Goal: Transaction & Acquisition: Purchase product/service

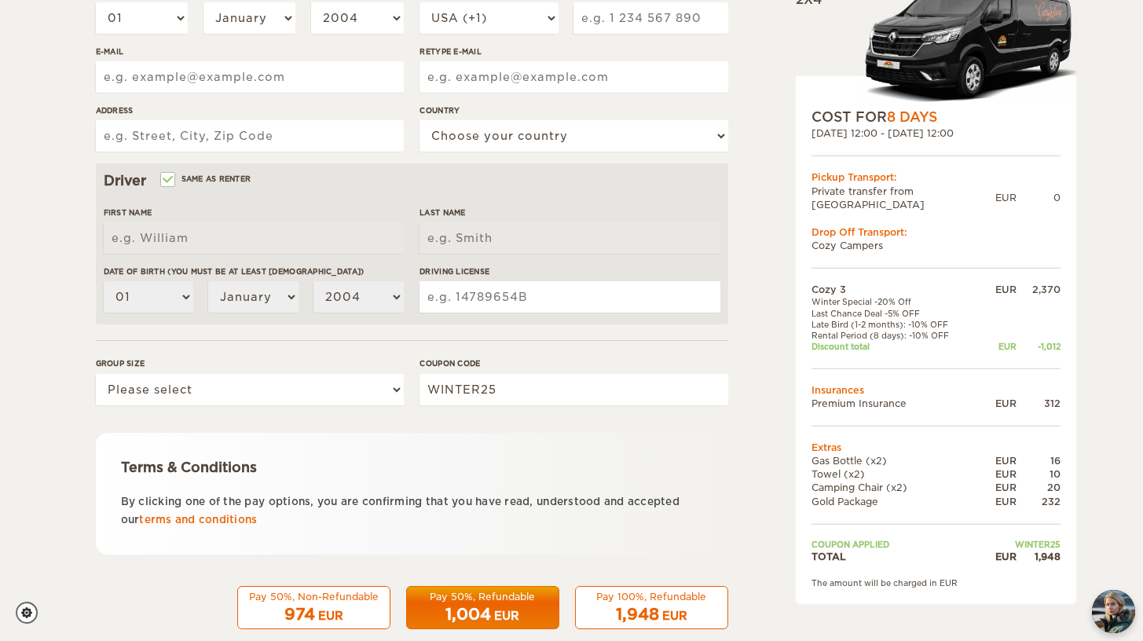
scroll to position [356, 0]
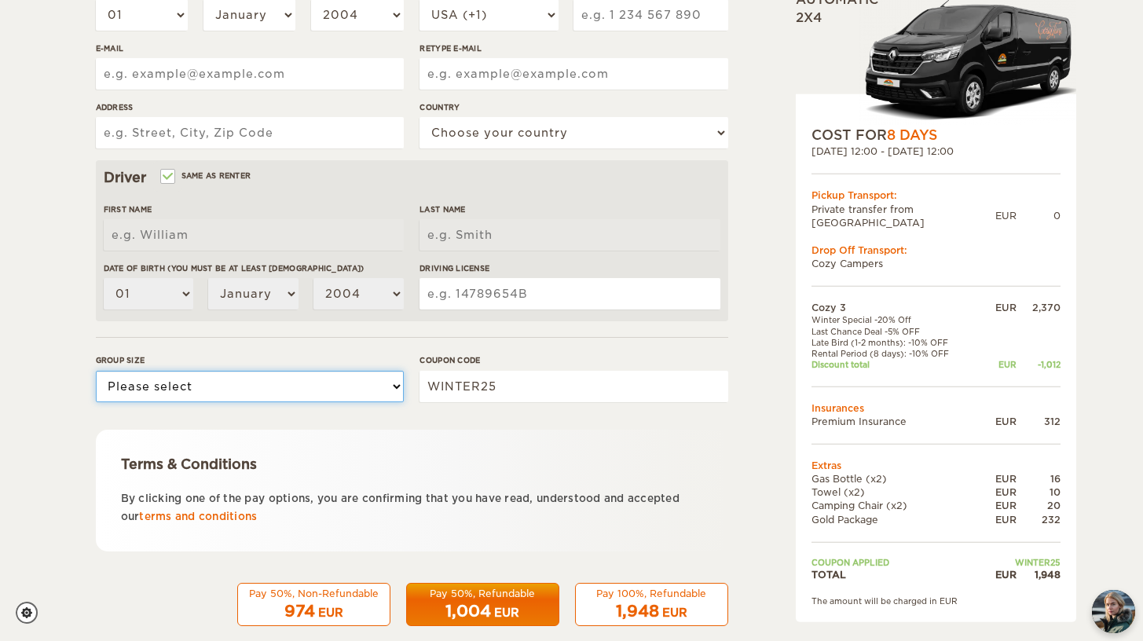
click at [346, 396] on select "Please select 1 2 3" at bounding box center [250, 386] width 308 height 31
select select "2"
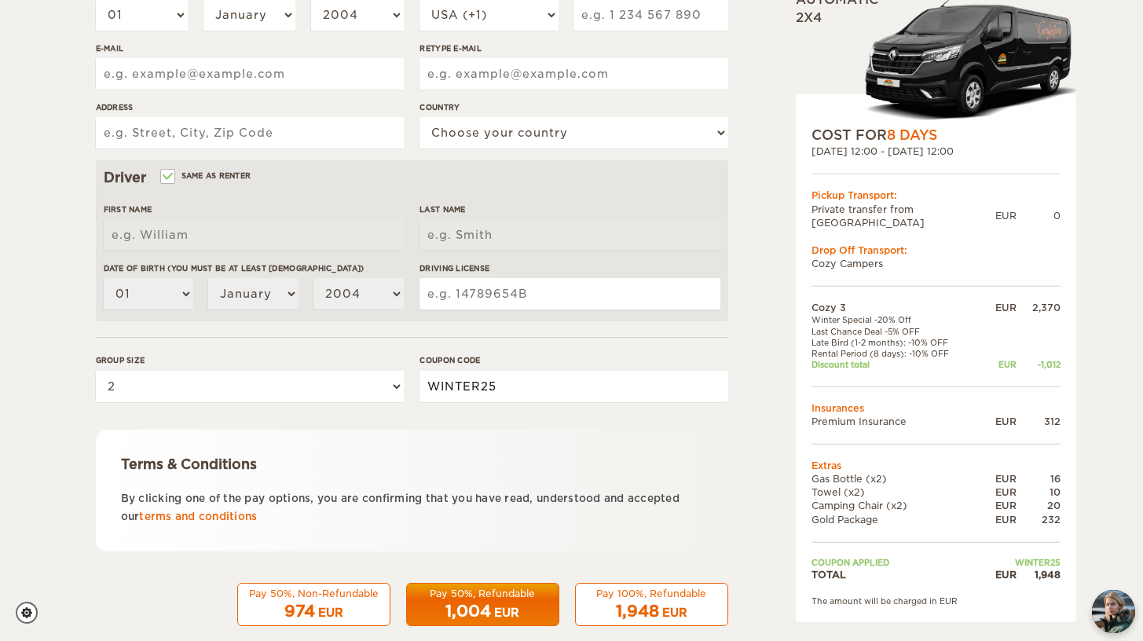
click at [516, 397] on input "WINTER25" at bounding box center [574, 386] width 308 height 31
drag, startPoint x: 507, startPoint y: 389, endPoint x: 393, endPoint y: 388, distance: 113.9
click at [393, 388] on div "Group size Please select 1 2 3 Coupon code WINTER25" at bounding box center [412, 383] width 633 height 59
type input "EPICICELAND"
click at [440, 436] on div "Terms & Conditions By clicking one of the pay options, you are confirming that …" at bounding box center [412, 491] width 633 height 122
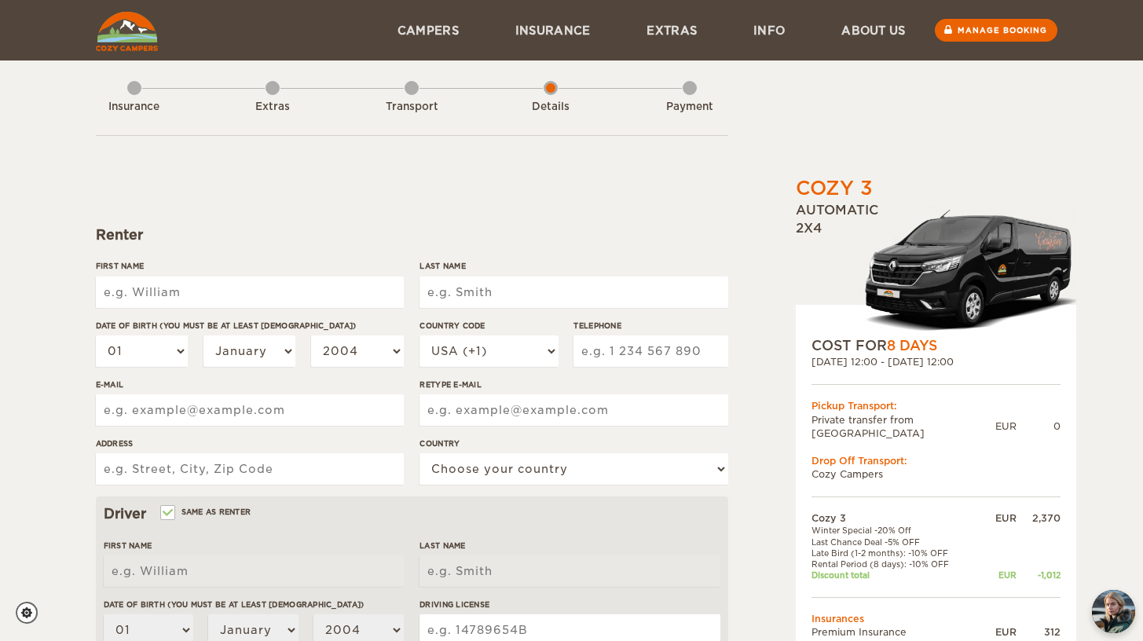
scroll to position [0, 0]
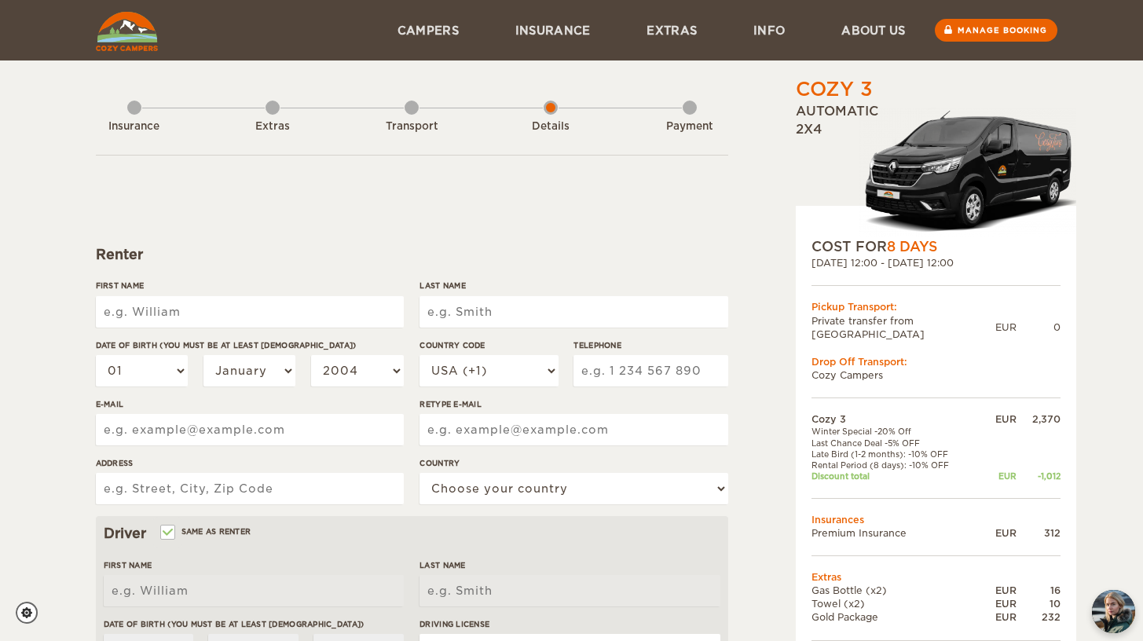
click at [232, 320] on input "First Name" at bounding box center [250, 311] width 308 height 31
type input "[PERSON_NAME]"
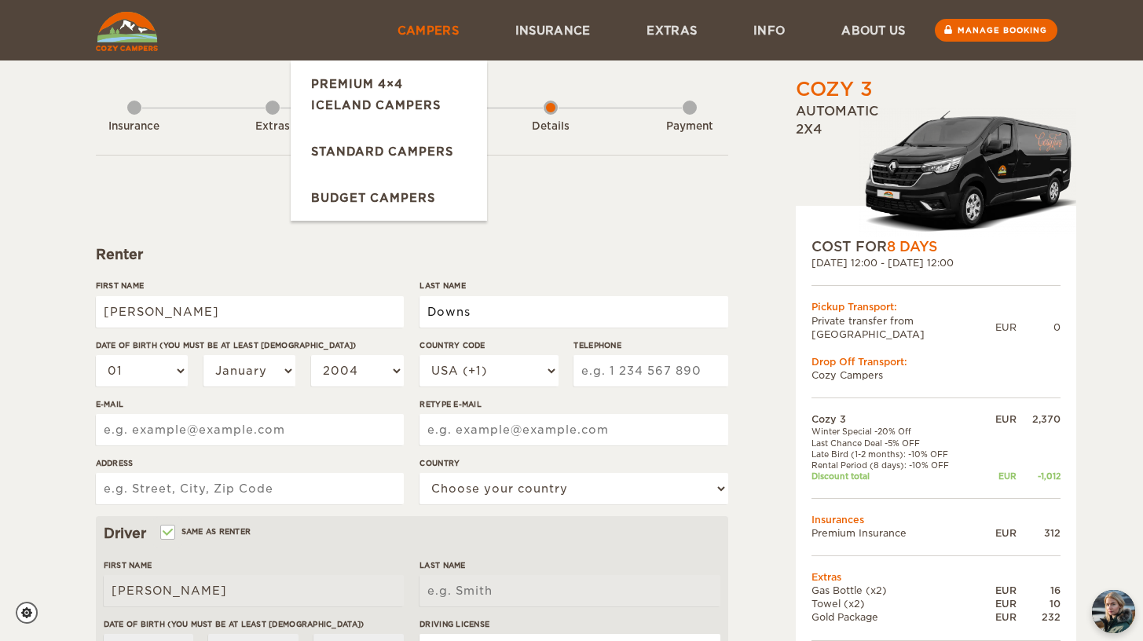
type input "Downs"
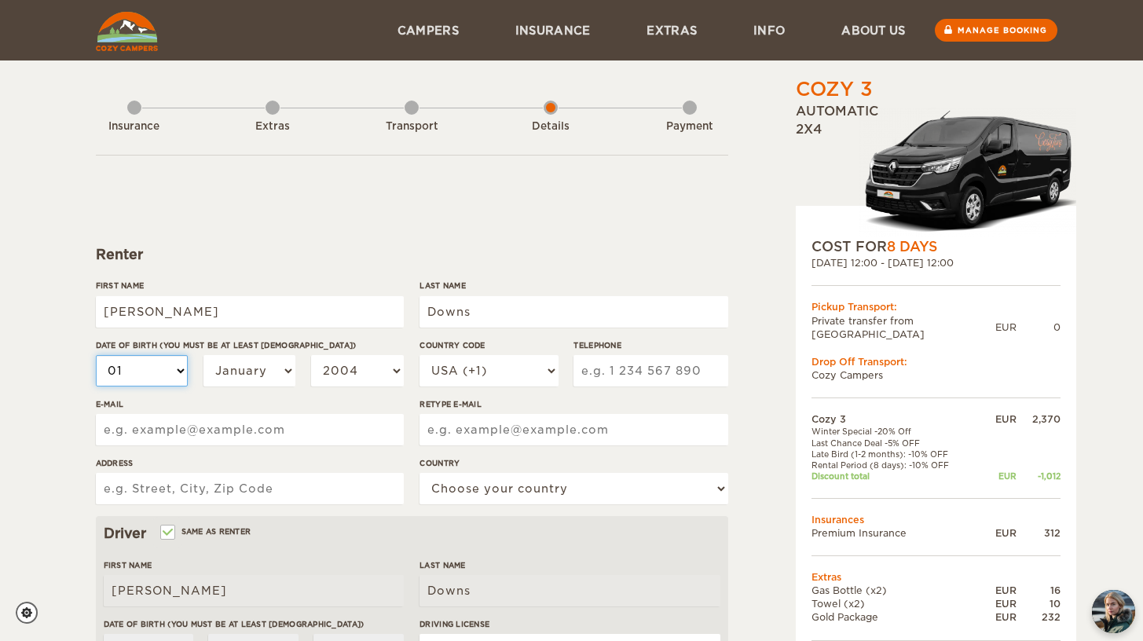
click at [178, 385] on select "01 02 03 04 05 06 07 08 09 10 11 12 13 14 15 16 17 18 19 20 21 22 23 24 25 26 2…" at bounding box center [142, 370] width 93 height 31
select select "08"
click at [259, 372] on select "January February March April May June July August September October November De…" at bounding box center [250, 370] width 93 height 31
select select "10"
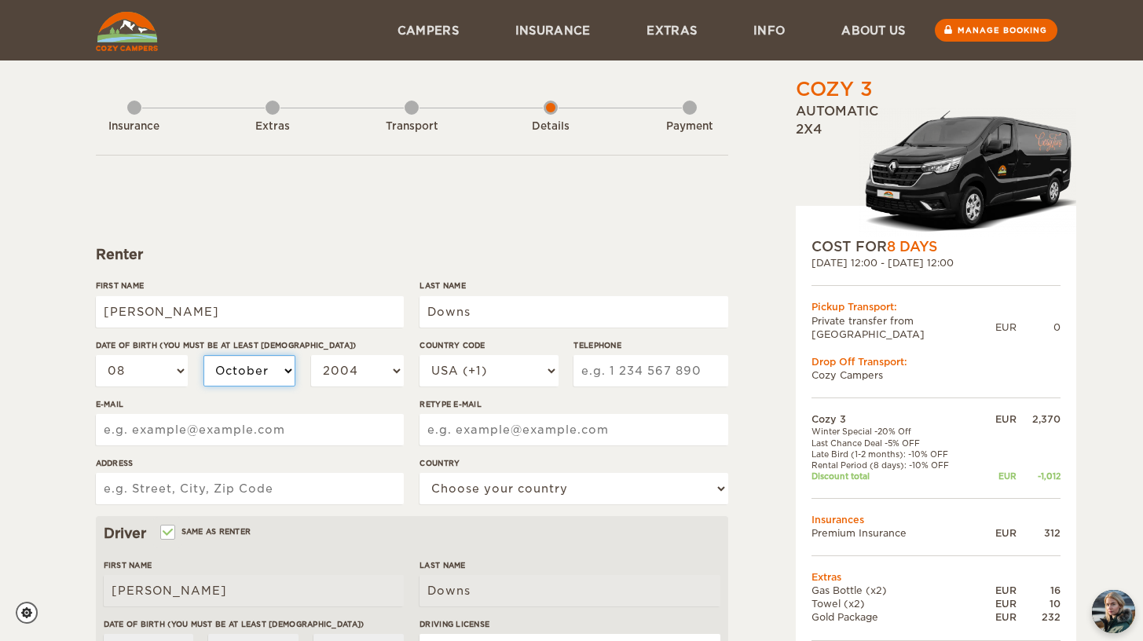
select select "10"
click at [361, 361] on select "2004 2003 2002 2001 2000 1999 1998 1997 1996 1995 1994 1993 1992 1991 1990 1989…" at bounding box center [357, 370] width 93 height 31
select select "1994"
click at [478, 369] on select "USA (+1) UK (+44) Germany (+49) Algeria (+213) Andorra (+376) Angola (+244) Ang…" at bounding box center [489, 370] width 138 height 31
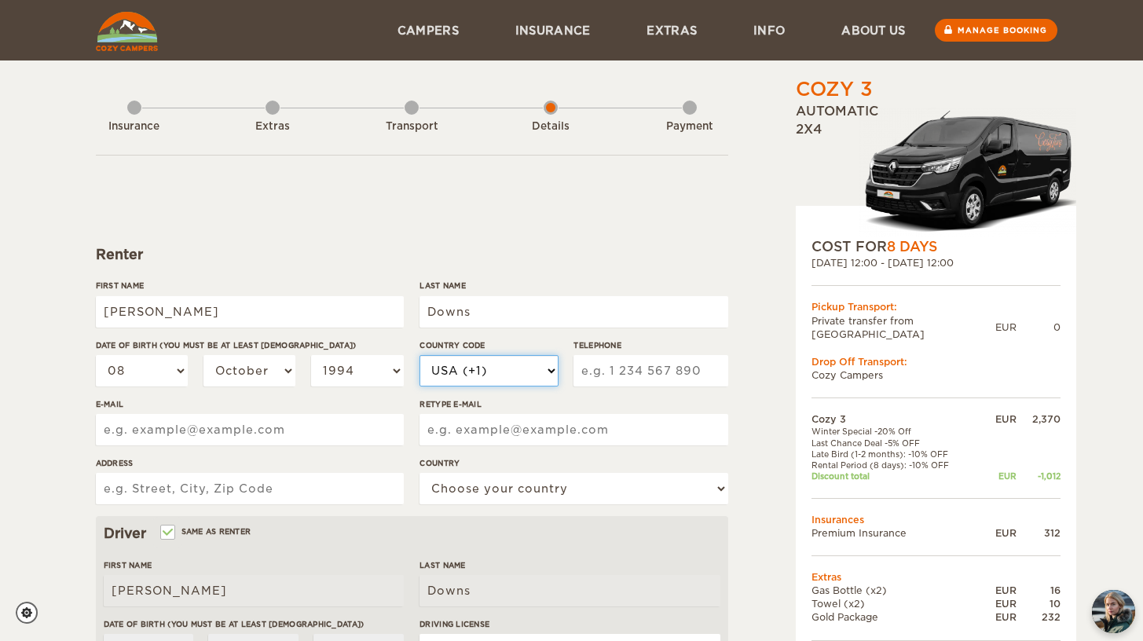
select select "44"
click at [610, 368] on input "Telephone" at bounding box center [651, 370] width 154 height 31
type input "7979776722"
click at [363, 429] on input "E-mail" at bounding box center [250, 429] width 308 height 31
type input "downsm777@gmail.com"
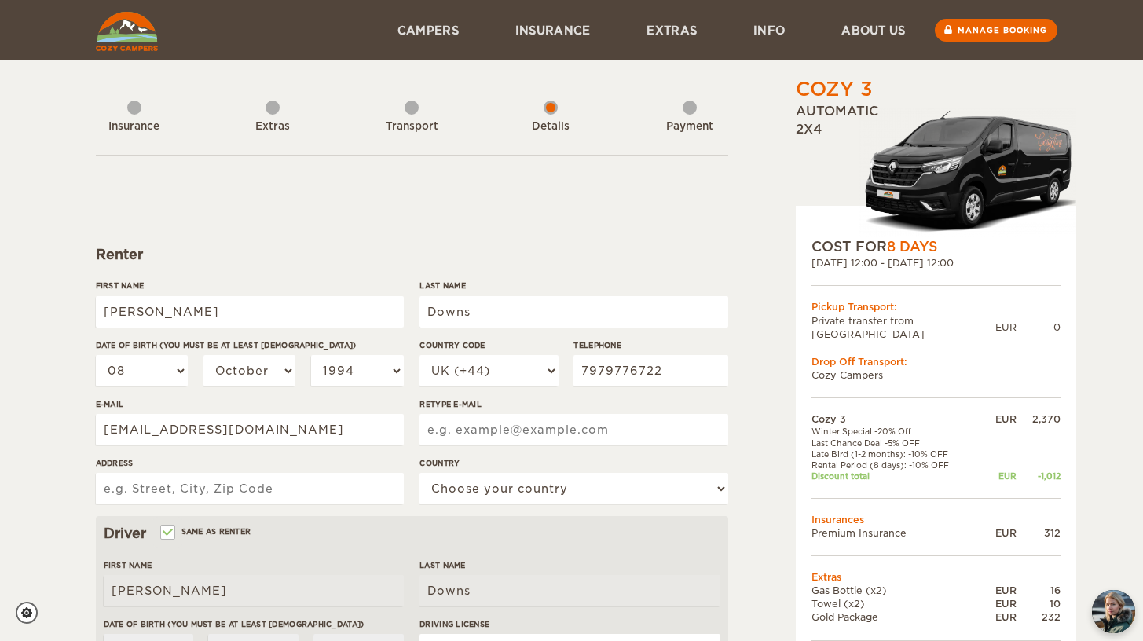
click at [496, 422] on input "Retype E-mail" at bounding box center [574, 429] width 308 height 31
click at [496, 422] on input "dow" at bounding box center [574, 429] width 308 height 31
drag, startPoint x: 530, startPoint y: 442, endPoint x: 370, endPoint y: 421, distance: 161.6
click at [370, 421] on div "First Name Michael Last Name Downs Date of birth (You must be at least 20 years…" at bounding box center [412, 398] width 633 height 237
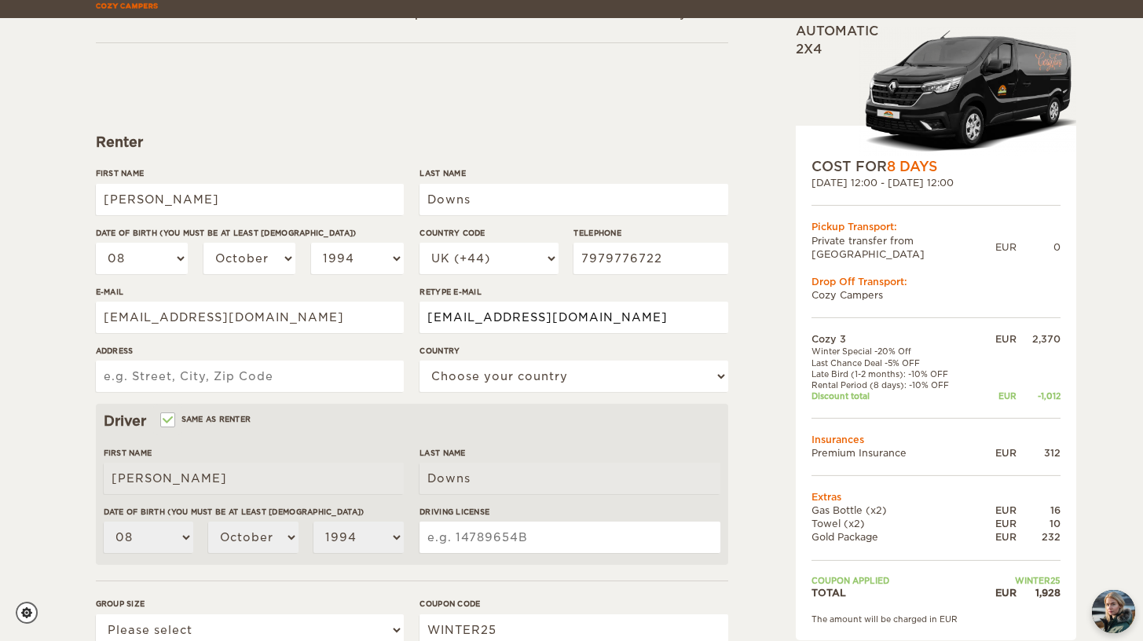
scroll to position [130, 0]
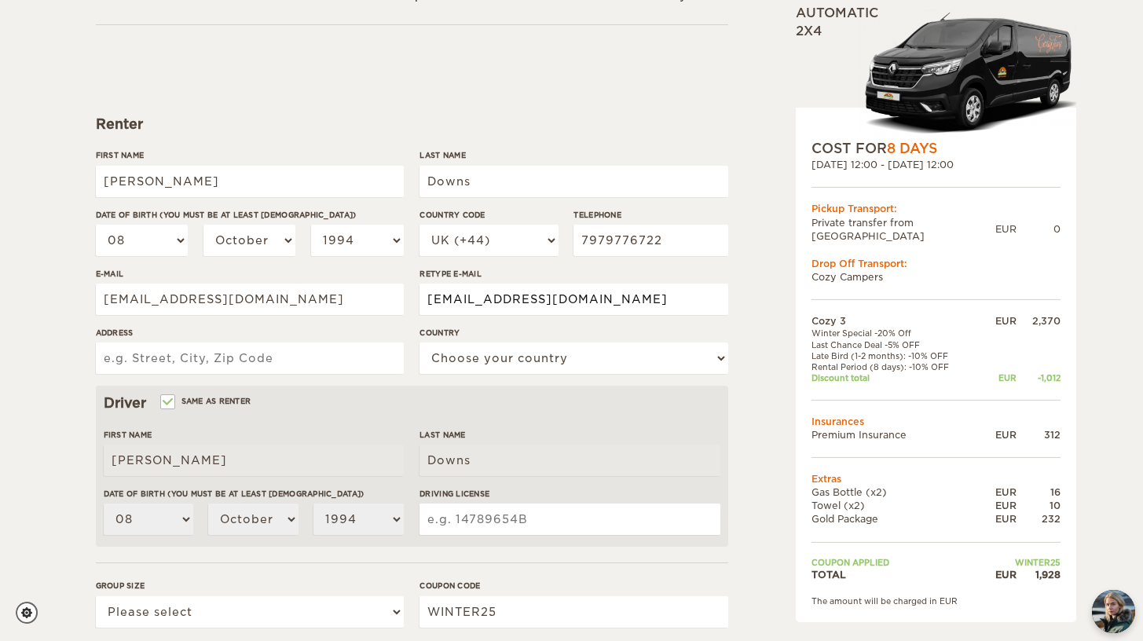
type input "downsm777@gmail.com"
click at [256, 376] on div "Address" at bounding box center [250, 356] width 308 height 59
click at [255, 360] on input "Address" at bounding box center [250, 358] width 308 height 31
type input "1"
type input "l"
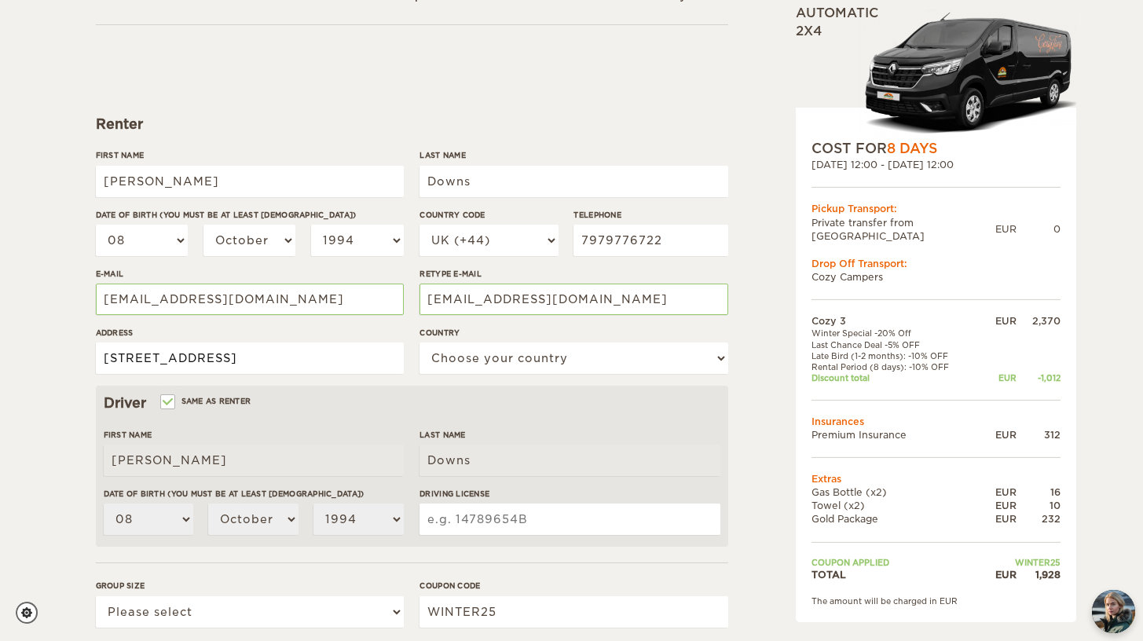
type input "Flat 31, 1a Canonbury St"
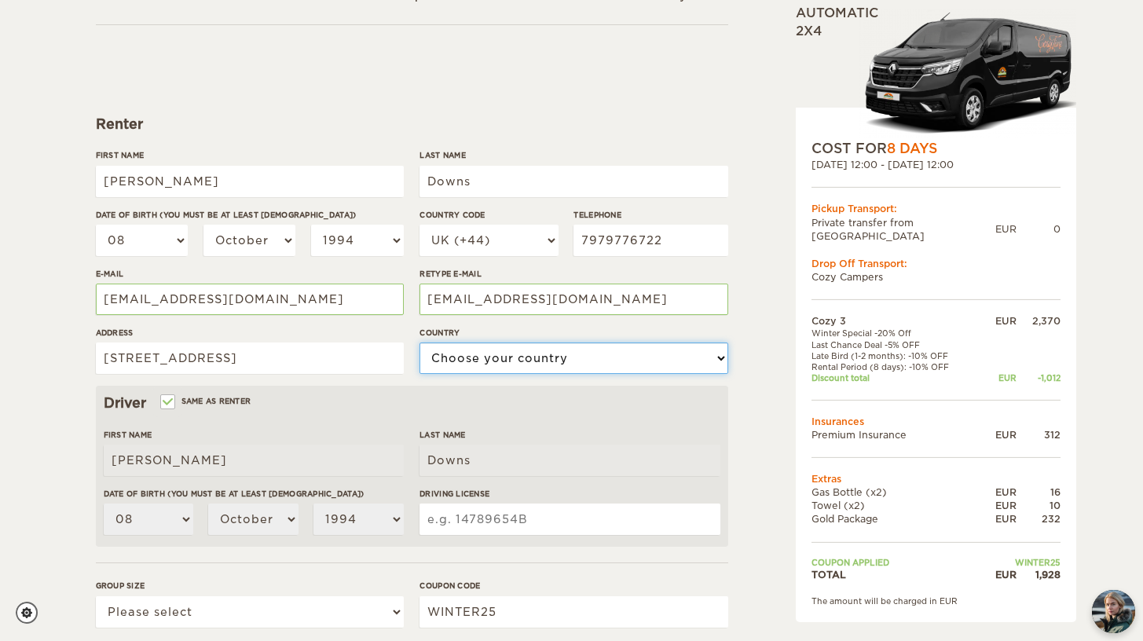
click at [523, 358] on select "Choose your country United States United Kingdom Germany Afghanistan Albania Al…" at bounding box center [574, 358] width 308 height 31
select select "221"
click at [325, 361] on input "Flat 31, 1a Canonbury St" at bounding box center [250, 358] width 308 height 31
type input "Flat 31, 1a Canonbury St, N12US"
click at [333, 434] on label"] "First Name" at bounding box center [254, 435] width 300 height 12
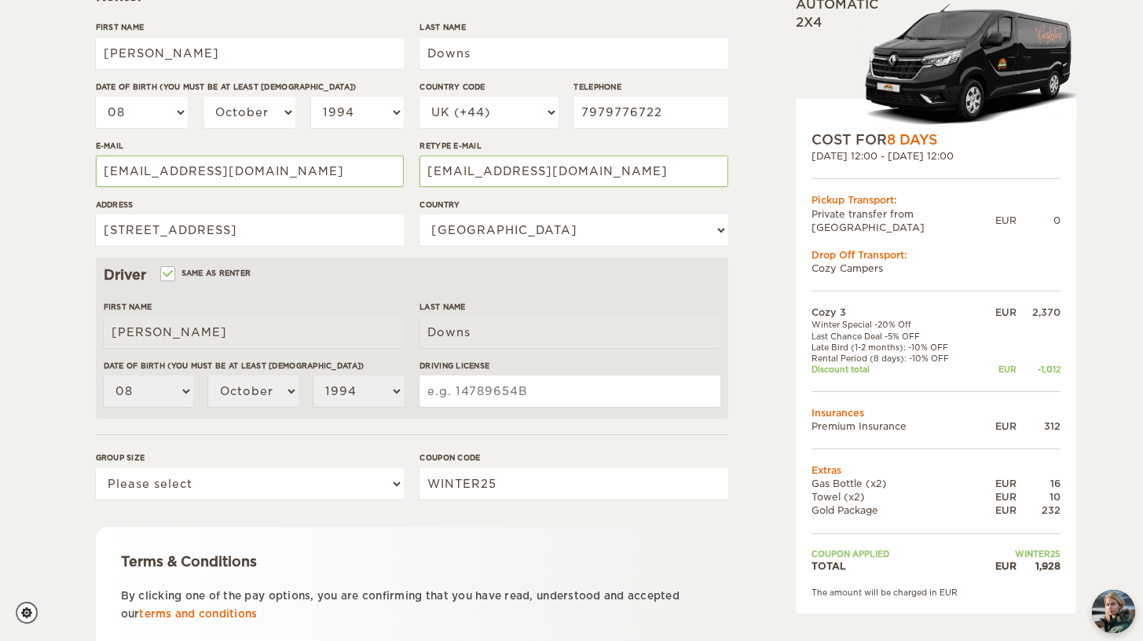
scroll to position [260, 0]
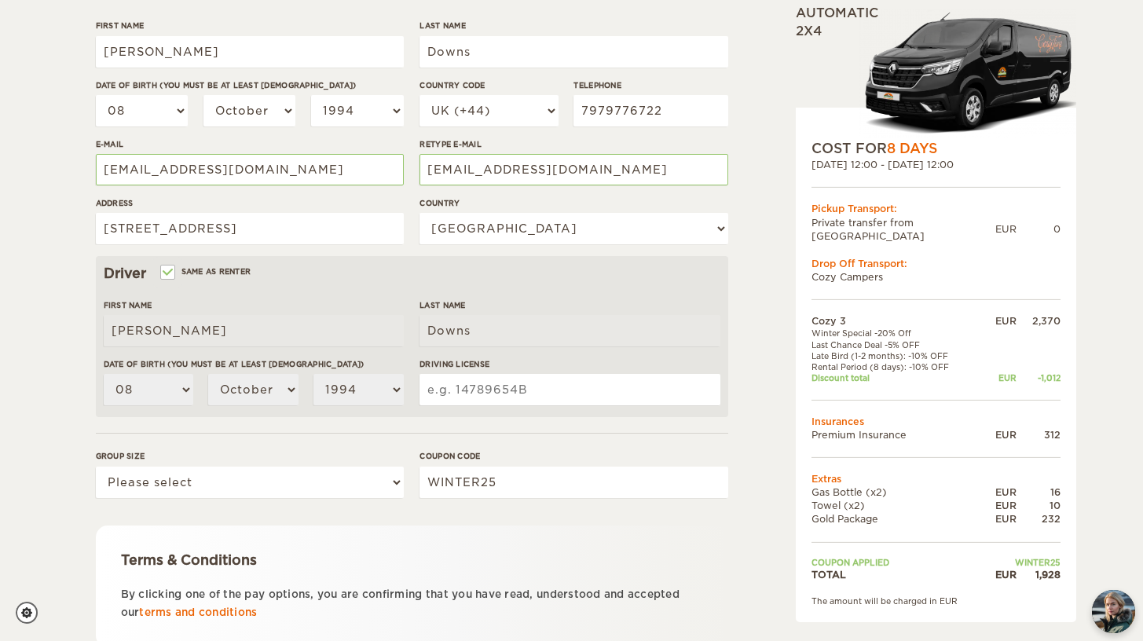
click at [493, 402] on input "Driving License" at bounding box center [570, 389] width 300 height 31
type input "20272169"
click at [431, 536] on div "Terms & Conditions By clicking one of the pay options, you are confirming that …" at bounding box center [412, 587] width 633 height 122
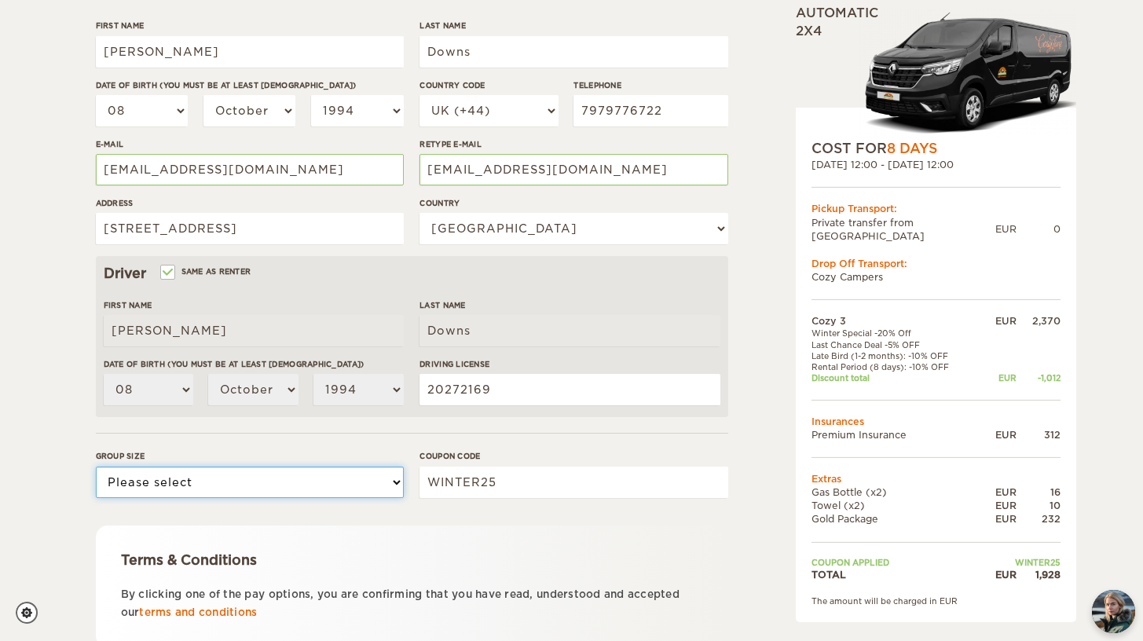
click at [365, 485] on select "Please select 1 2 3" at bounding box center [250, 482] width 308 height 31
select select "2"
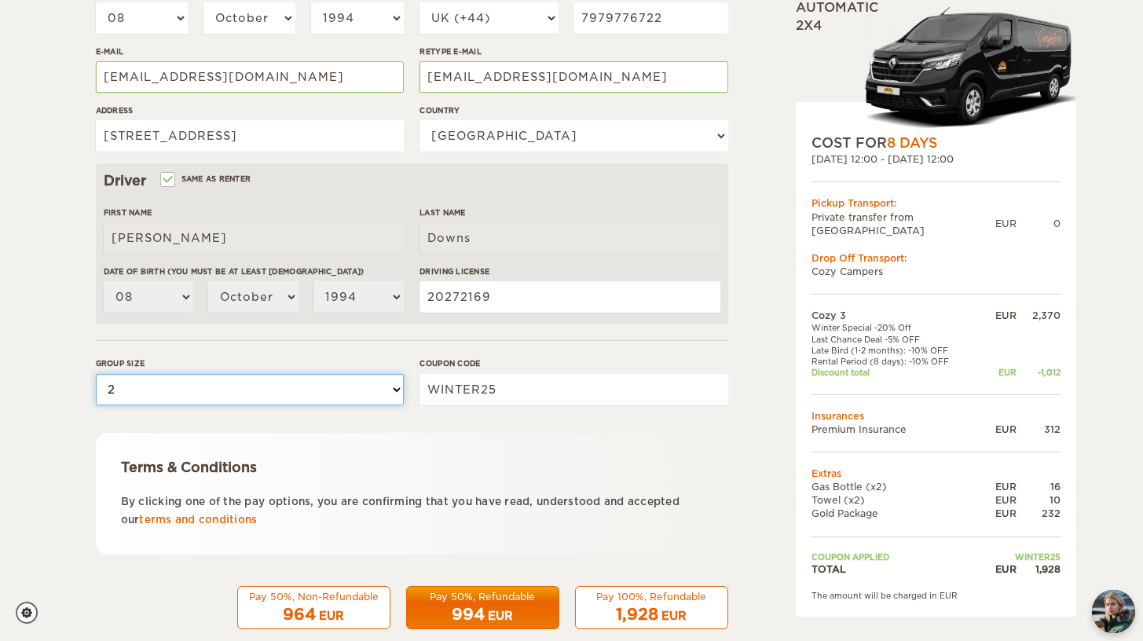
scroll to position [375, 0]
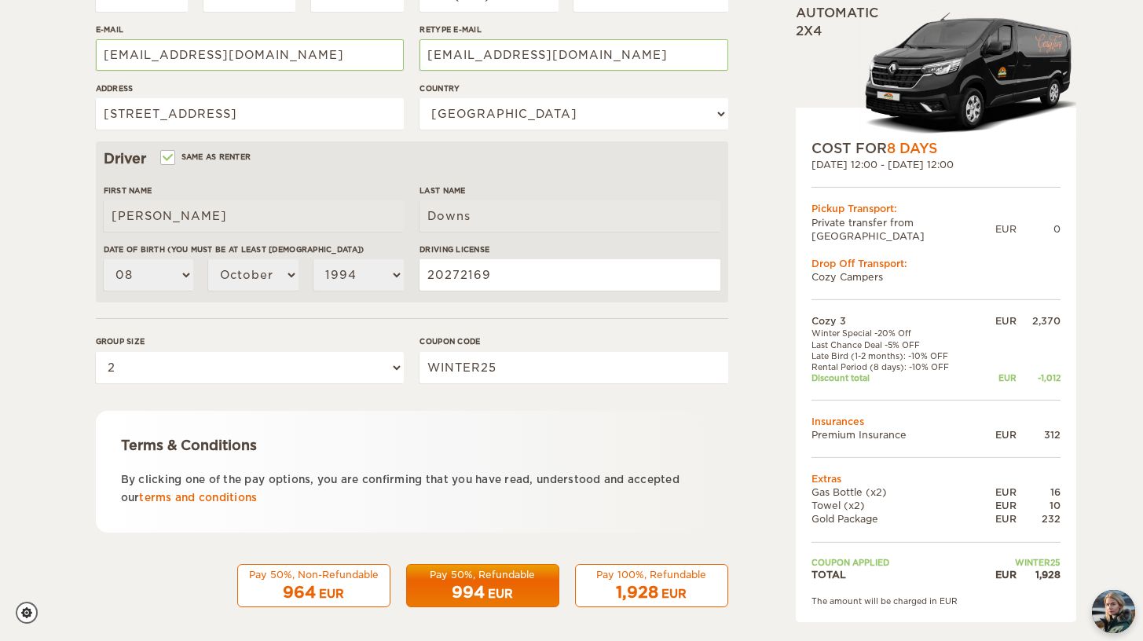
click at [551, 337] on label "Coupon code" at bounding box center [574, 342] width 308 height 12
click at [551, 352] on input "WINTER25" at bounding box center [574, 367] width 308 height 31
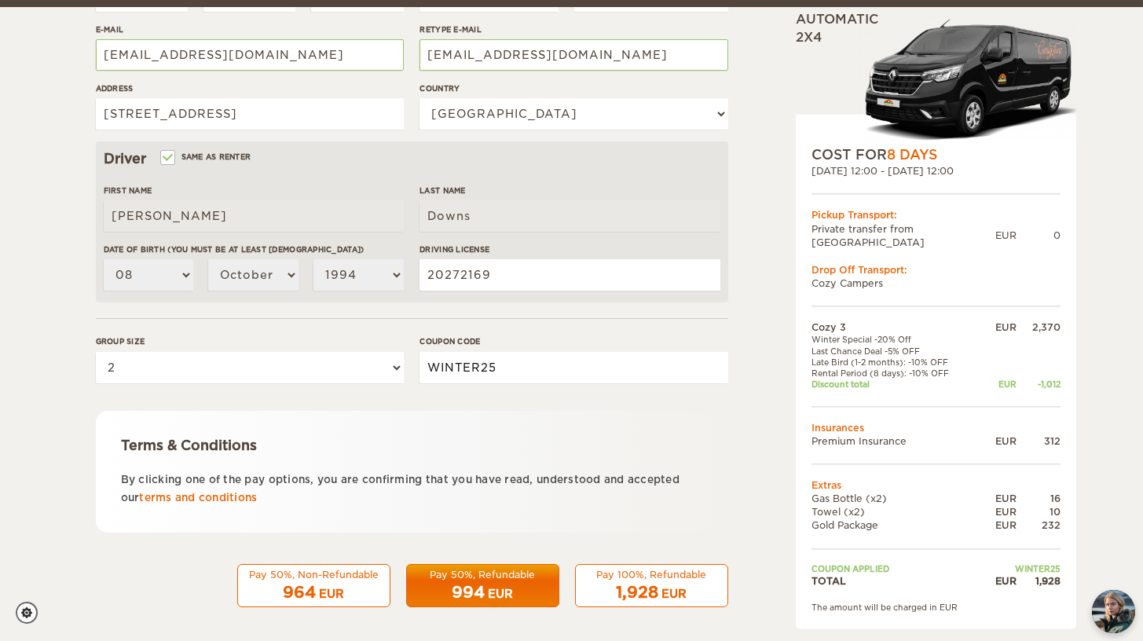
scroll to position [381, 0]
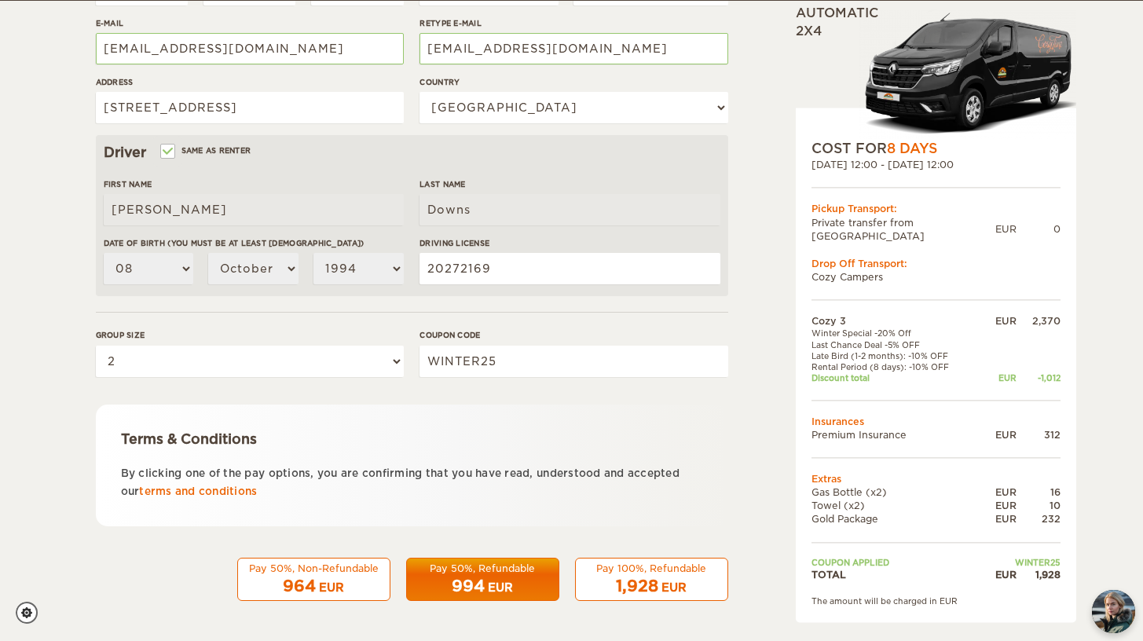
click at [442, 414] on div "Terms & Conditions By clicking one of the pay options, you are confirming that …" at bounding box center [412, 466] width 633 height 122
click at [658, 581] on div "1,928 EUR" at bounding box center [651, 586] width 133 height 23
drag, startPoint x: 499, startPoint y: 354, endPoint x: 369, endPoint y: 352, distance: 129.7
click at [369, 352] on div "Group size Please select 1 2 3 Coupon code WINTER25" at bounding box center [412, 358] width 633 height 59
click at [593, 442] on div "Terms & Conditions" at bounding box center [412, 439] width 582 height 19
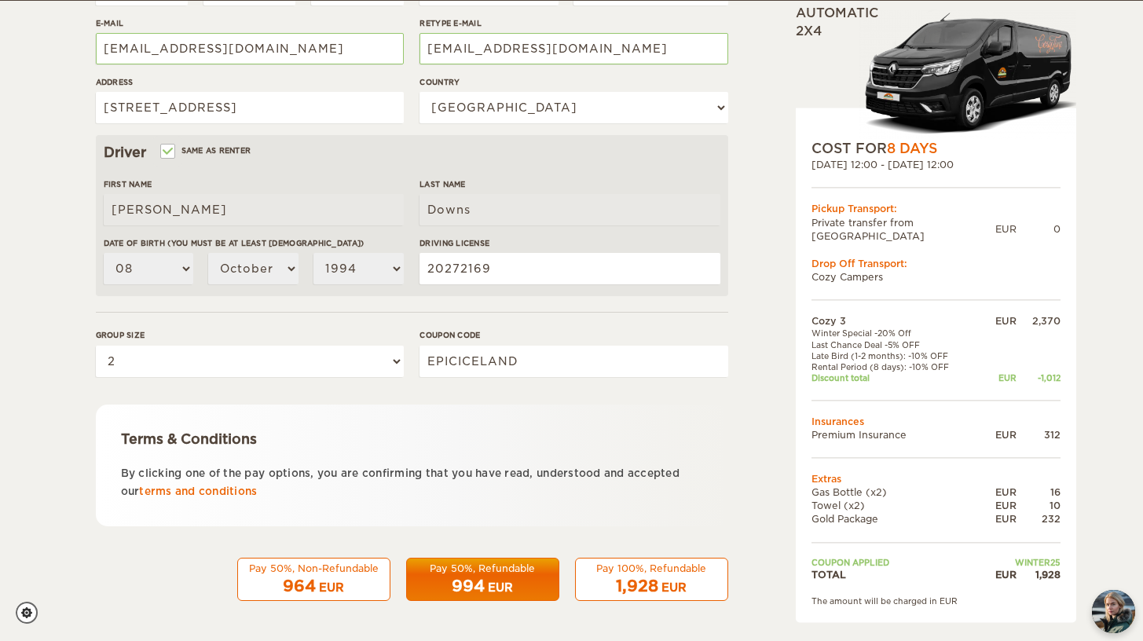
click at [651, 583] on span "1,928" at bounding box center [637, 586] width 42 height 19
drag, startPoint x: 528, startPoint y: 363, endPoint x: 397, endPoint y: 365, distance: 131.2
click at [397, 365] on div "Group size Please select 1 2 3 Coupon code EPICICELAND" at bounding box center [412, 358] width 633 height 59
click at [661, 588] on div "1,928 EUR" at bounding box center [651, 586] width 133 height 23
click at [514, 347] on input "winter30" at bounding box center [574, 361] width 308 height 31
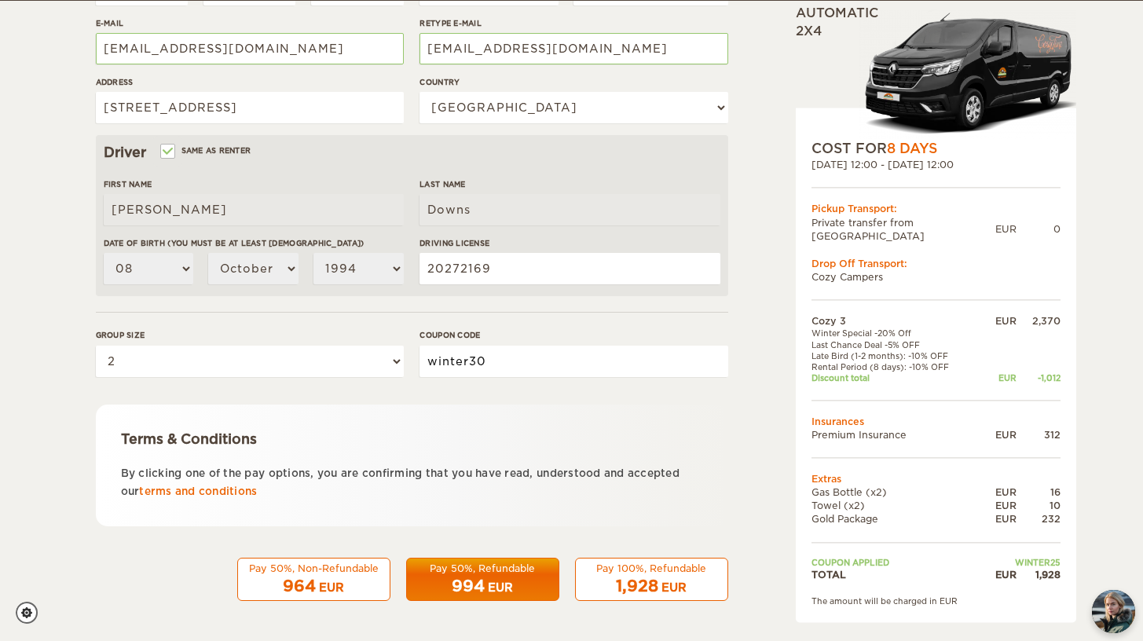
click at [524, 374] on input "winter30" at bounding box center [574, 361] width 308 height 31
click at [520, 428] on div "Terms & Conditions By clicking one of the pay options, you are confirming that …" at bounding box center [412, 466] width 633 height 122
click at [615, 564] on div "Pay 100%, Refundable" at bounding box center [651, 568] width 133 height 13
drag, startPoint x: 501, startPoint y: 365, endPoint x: 365, endPoint y: 345, distance: 136.6
click at [365, 345] on div "Group size Please select 1 2 3 Coupon code winter25" at bounding box center [412, 358] width 633 height 59
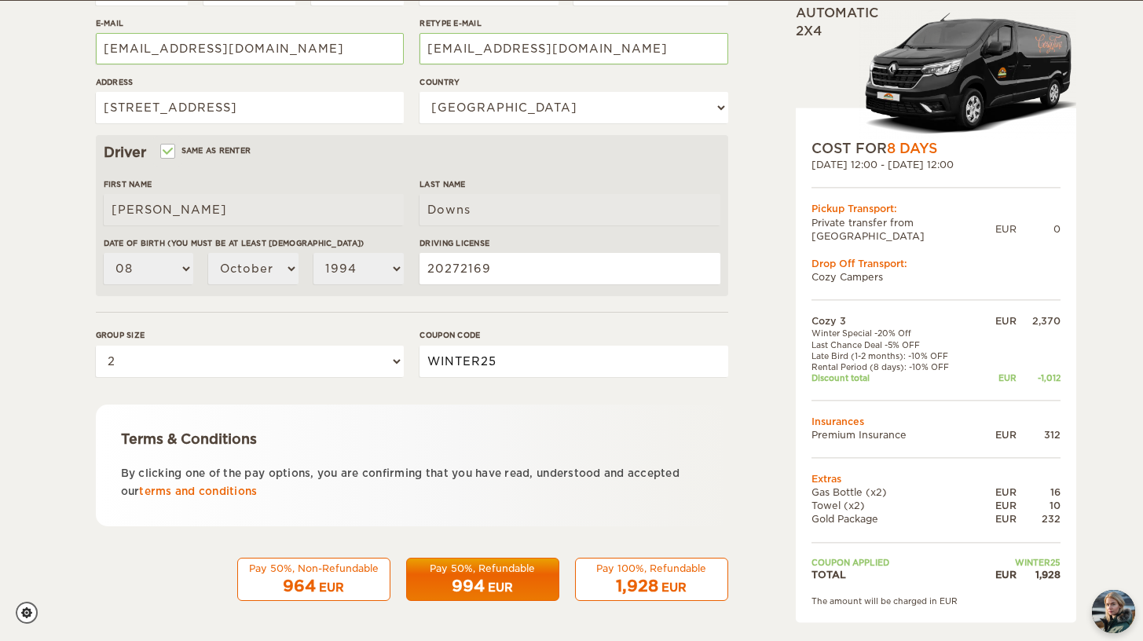
type input "WINTER25"
click at [570, 423] on div "Terms & Conditions By clicking one of the pay options, you are confirming that …" at bounding box center [412, 466] width 633 height 122
click at [634, 574] on div "Pay 100%, Refundable" at bounding box center [651, 568] width 133 height 13
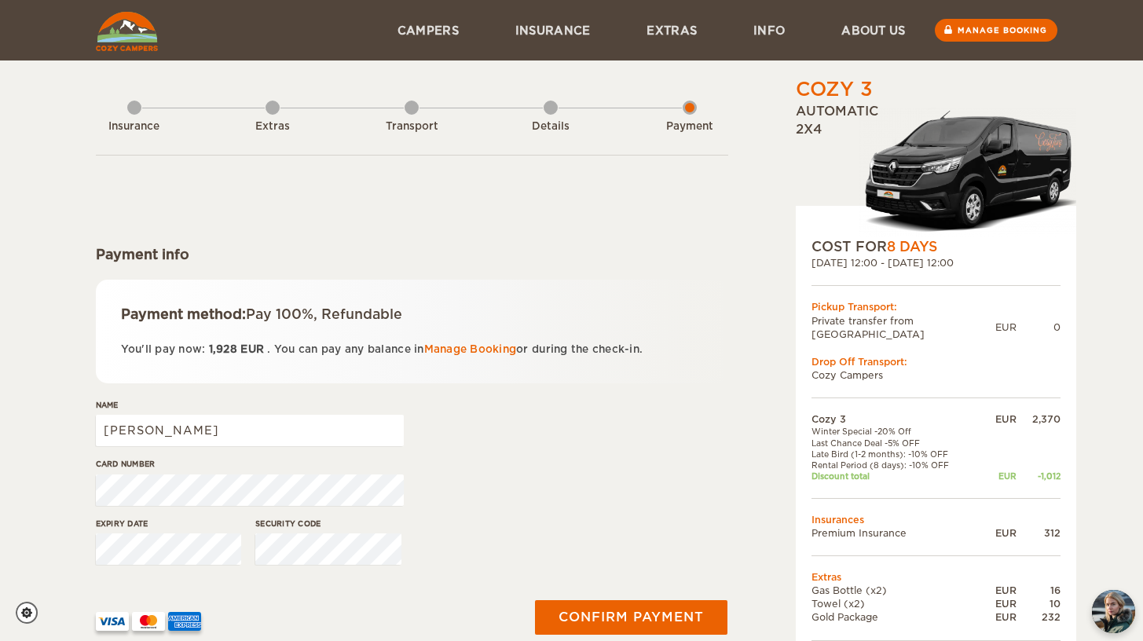
click at [546, 107] on div "Details" at bounding box center [551, 123] width 14 height 63
click at [568, 196] on form "Payment info Payment method: Pay 100%, Refundable You'll pay now: 1,928 EUR . Y…" at bounding box center [412, 407] width 633 height 504
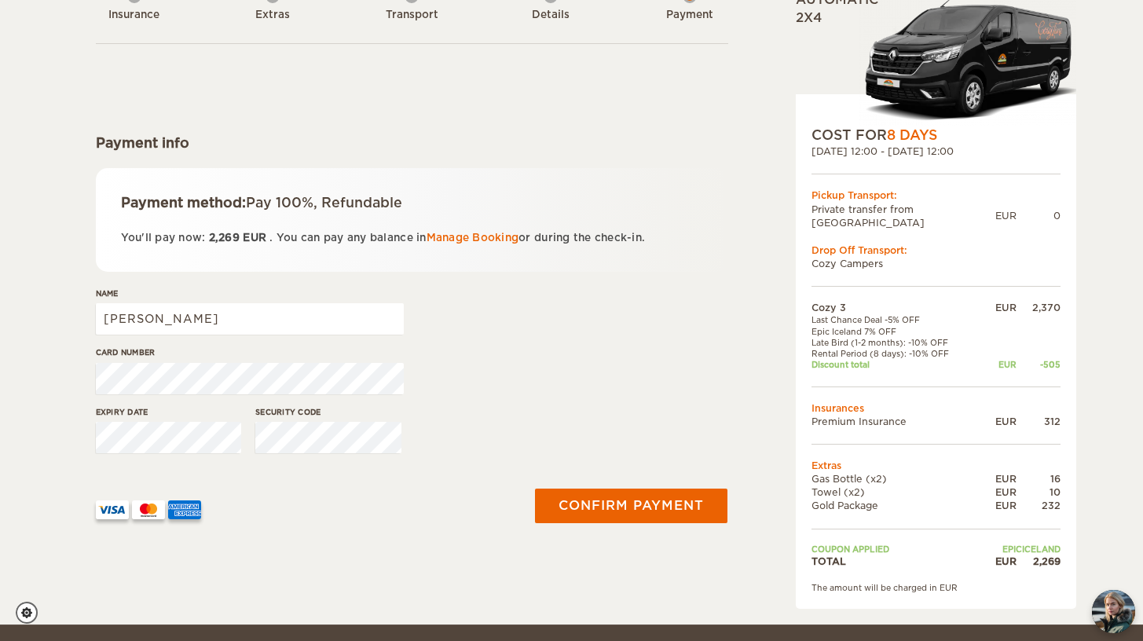
scroll to position [114, 0]
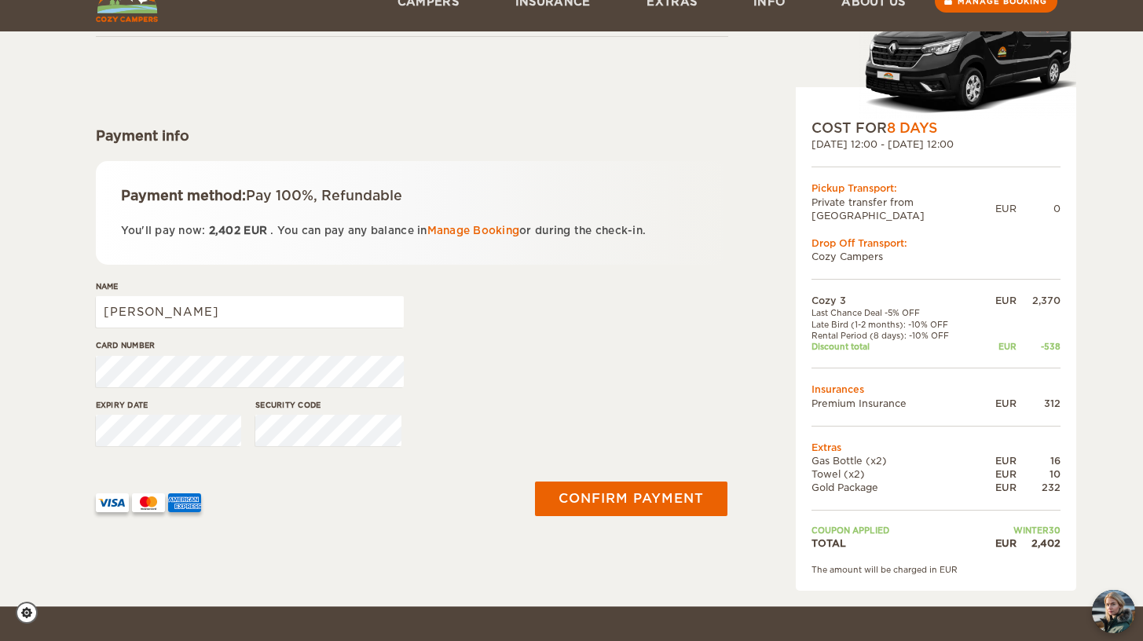
scroll to position [153, 0]
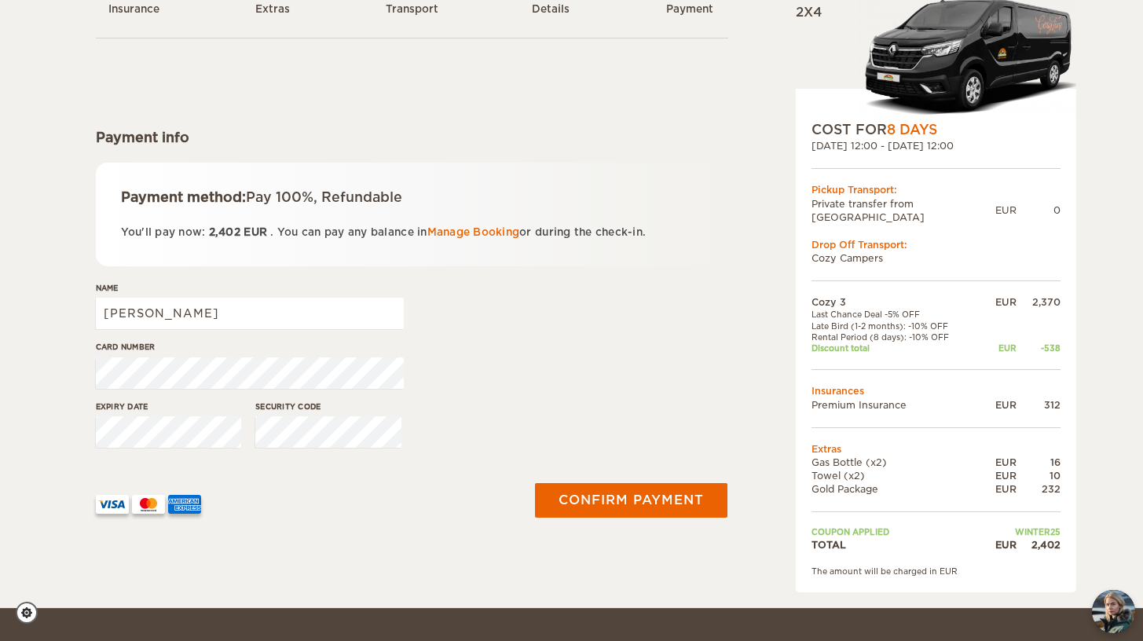
scroll to position [50, 0]
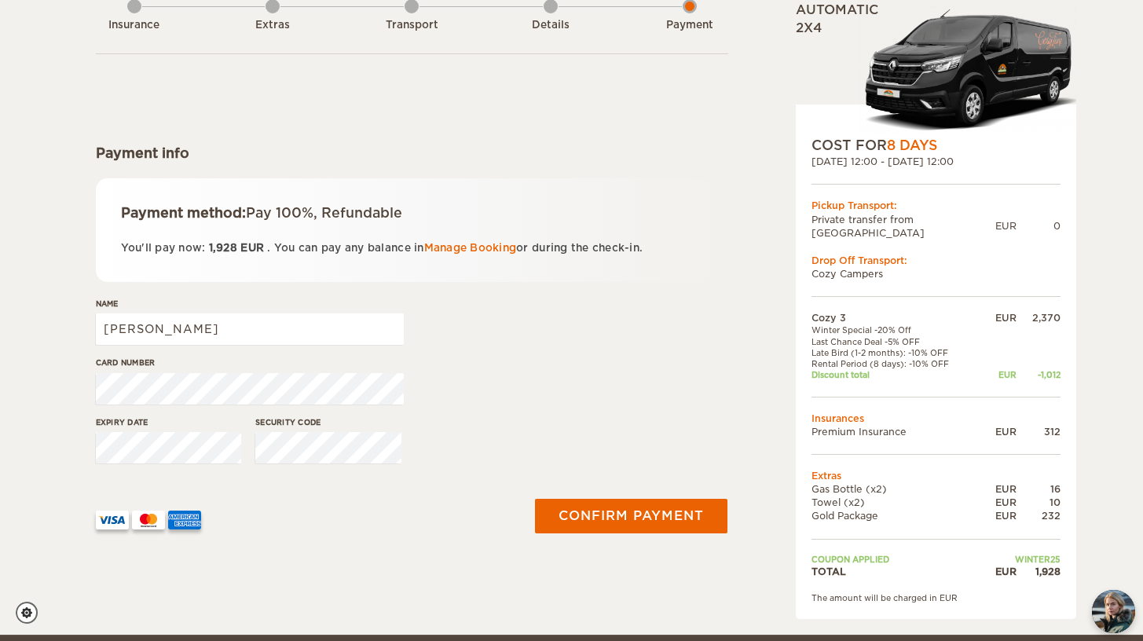
scroll to position [102, 0]
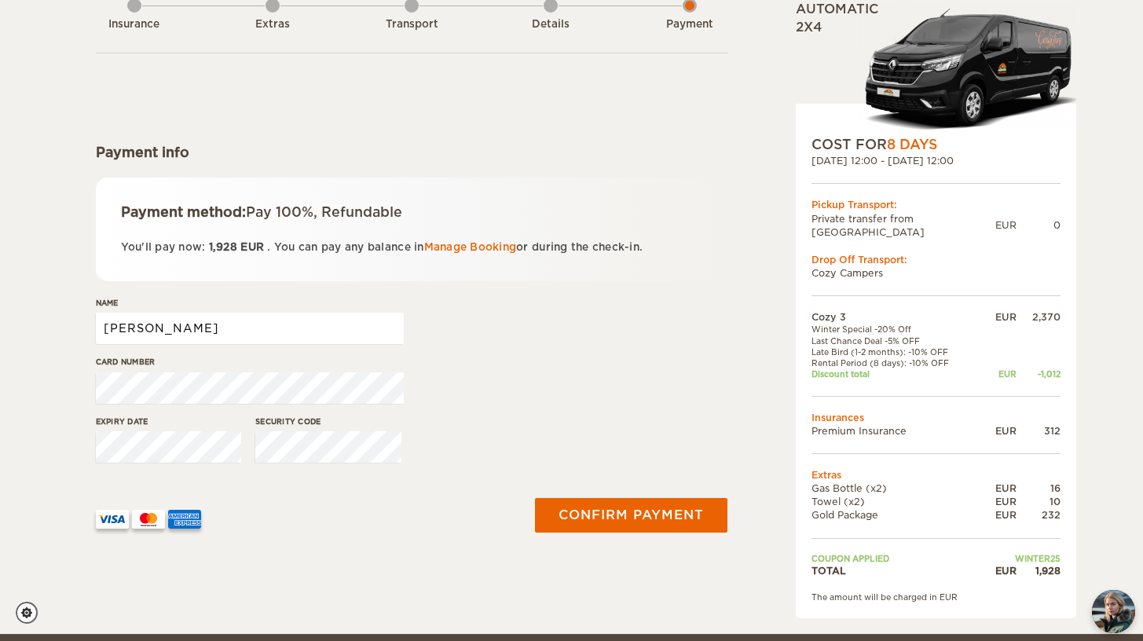
click at [218, 332] on input "[PERSON_NAME]" at bounding box center [250, 328] width 308 height 31
drag, startPoint x: 196, startPoint y: 326, endPoint x: 22, endPoint y: 326, distance: 173.7
click at [22, 326] on div "Cozy 3 Expand Collapse Total 1,928 EUR Automatic 2x4 COST FOR 8 Days 26. Sep 20…" at bounding box center [571, 266] width 1143 height 736
click at [207, 325] on input "Michael" at bounding box center [250, 328] width 308 height 31
click at [202, 325] on input "Michael" at bounding box center [250, 328] width 308 height 31
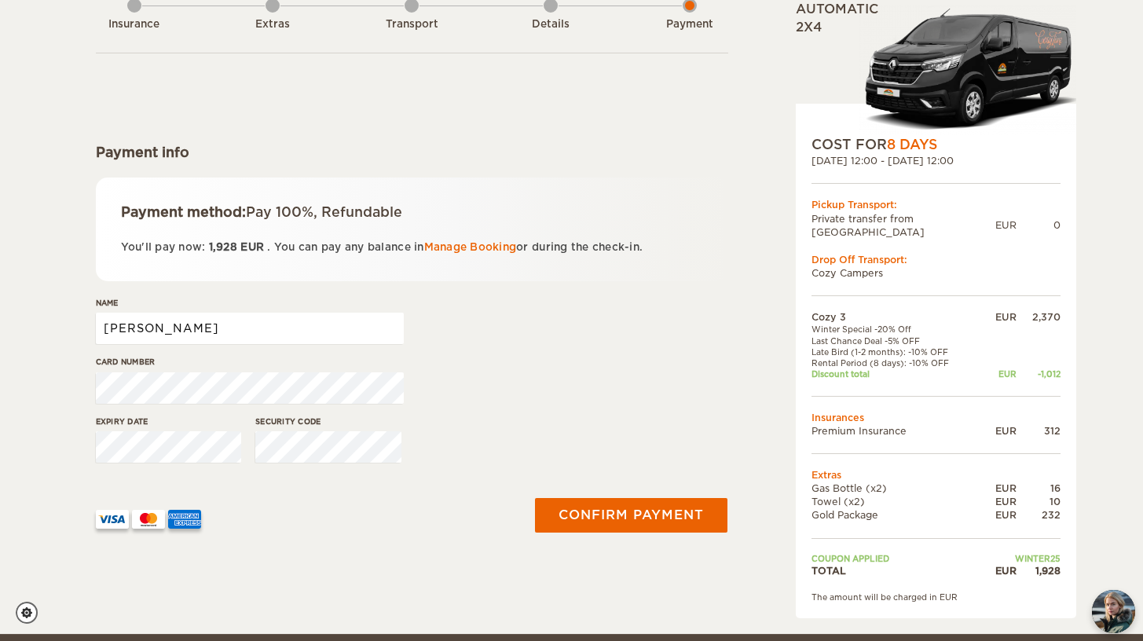
type input "Michael Downs"
click at [156, 463] on div "Expiry date" at bounding box center [169, 445] width 146 height 59
click at [50, 450] on div "Cozy 3 Expand Collapse Total 1,928 EUR Automatic 2x4 COST FOR 8 Days 26. Sep 20…" at bounding box center [571, 266] width 1143 height 736
click at [354, 518] on div at bounding box center [304, 513] width 416 height 31
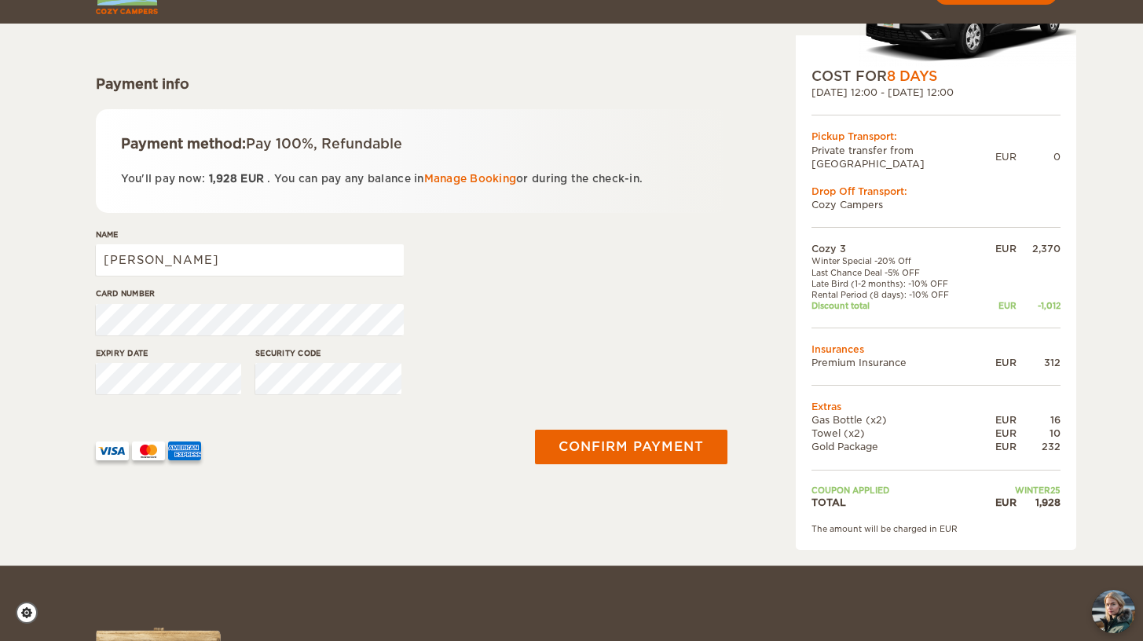
scroll to position [195, 0]
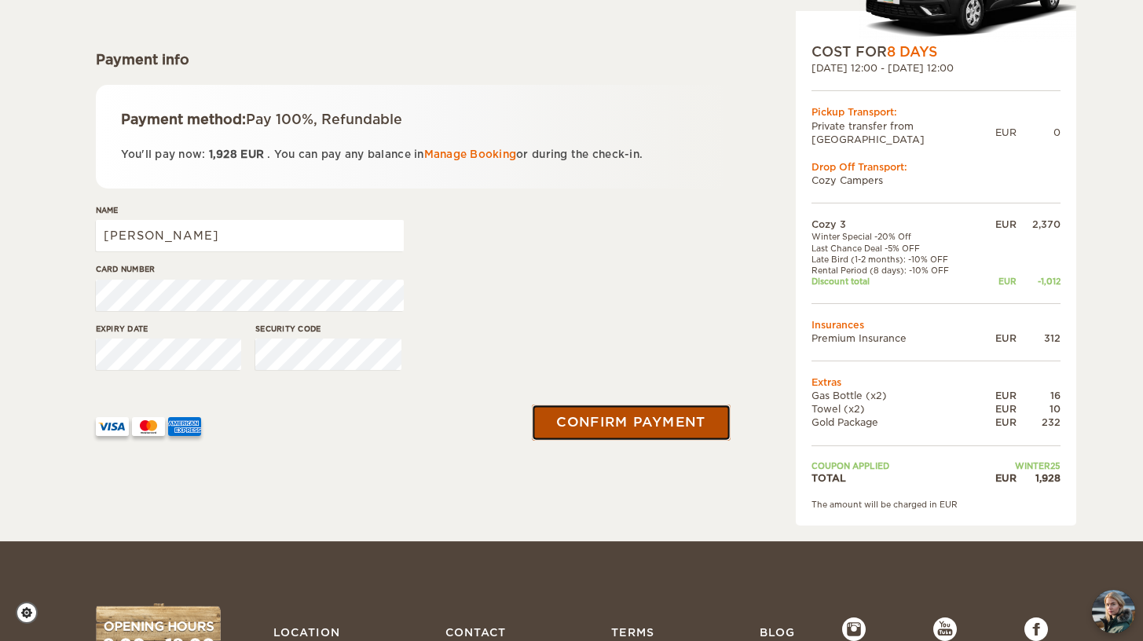
click at [600, 420] on button "Confirm payment" at bounding box center [632, 422] width 198 height 35
